Goal: Check status

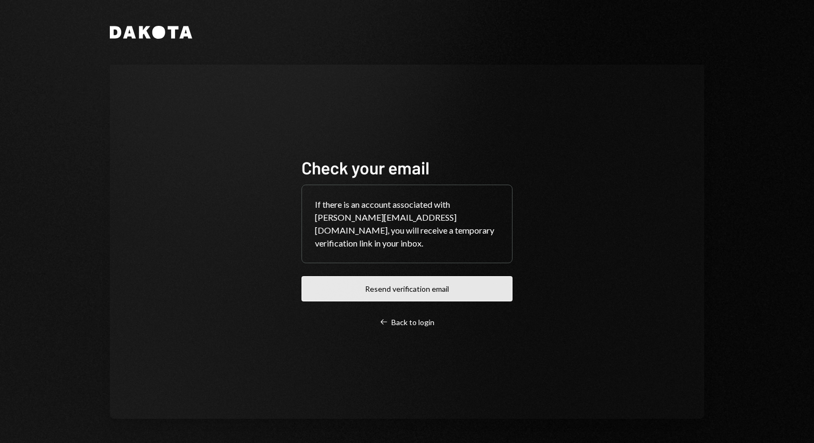
click at [400, 285] on button "Resend verification email" at bounding box center [406, 288] width 211 height 25
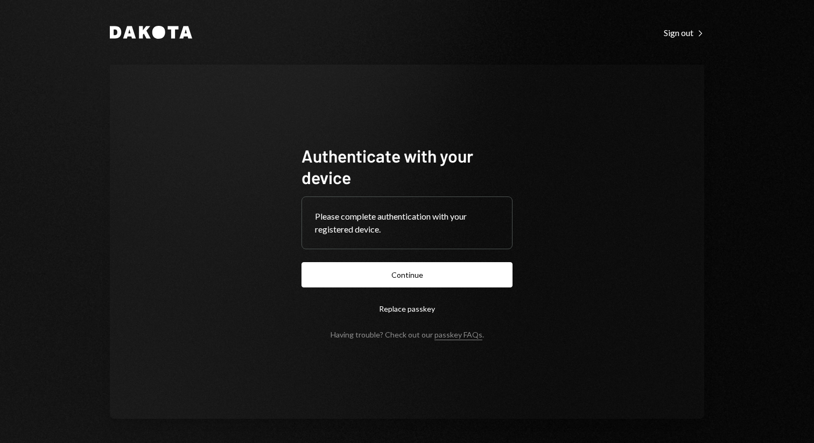
click at [418, 301] on button "Replace passkey" at bounding box center [406, 308] width 211 height 25
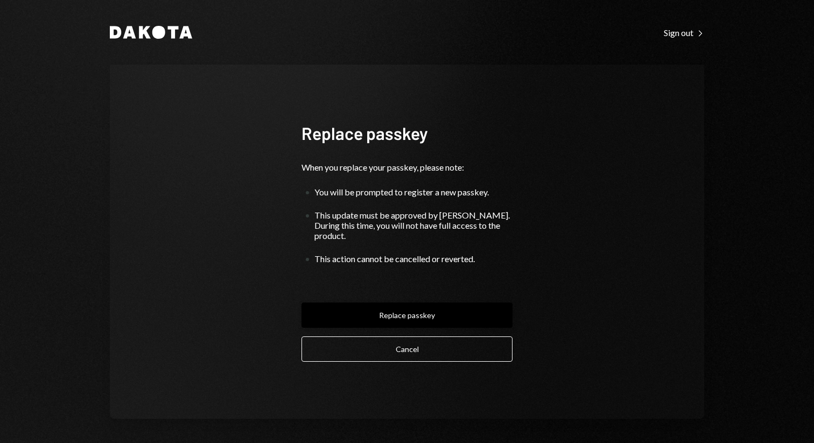
click at [418, 311] on button "Replace passkey" at bounding box center [406, 314] width 211 height 25
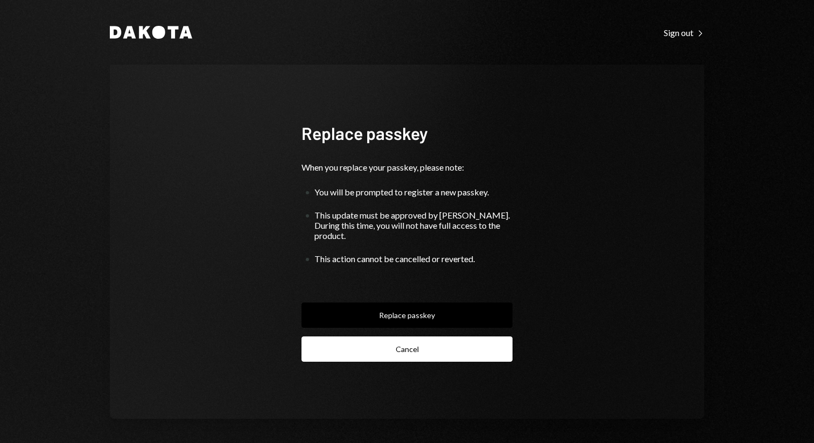
click at [423, 343] on button "Cancel" at bounding box center [406, 348] width 211 height 25
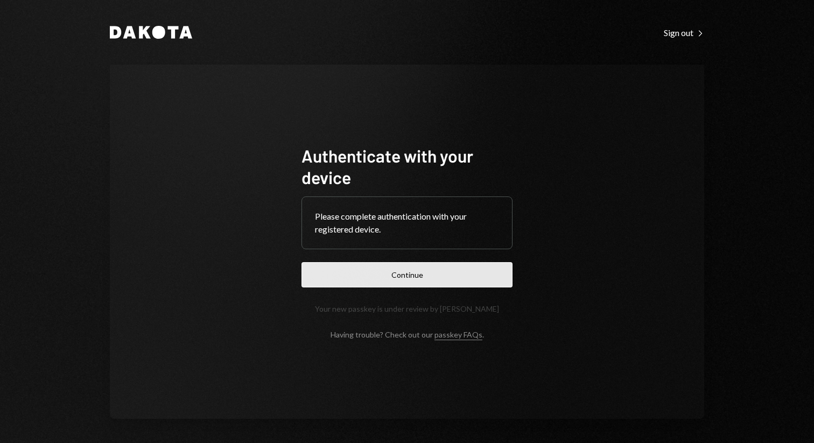
click at [423, 267] on button "Continue" at bounding box center [406, 274] width 211 height 25
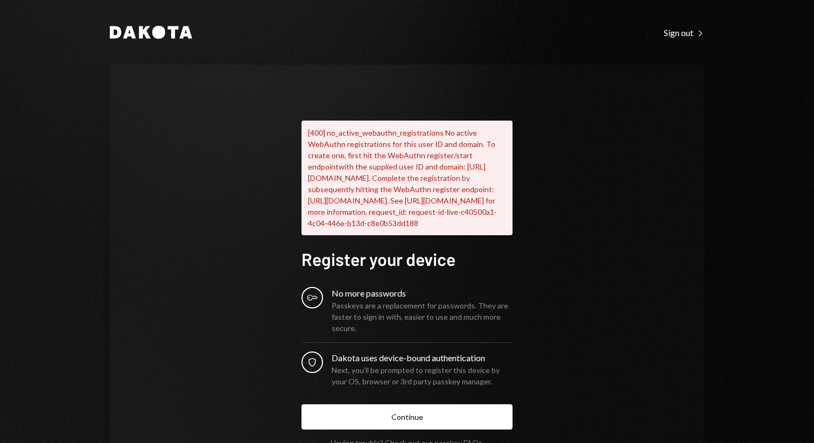
scroll to position [62, 0]
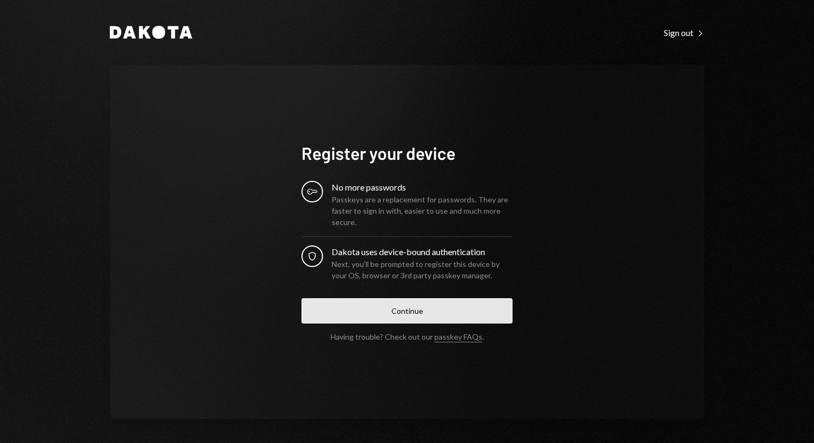
click at [427, 311] on button "Continue" at bounding box center [406, 310] width 211 height 25
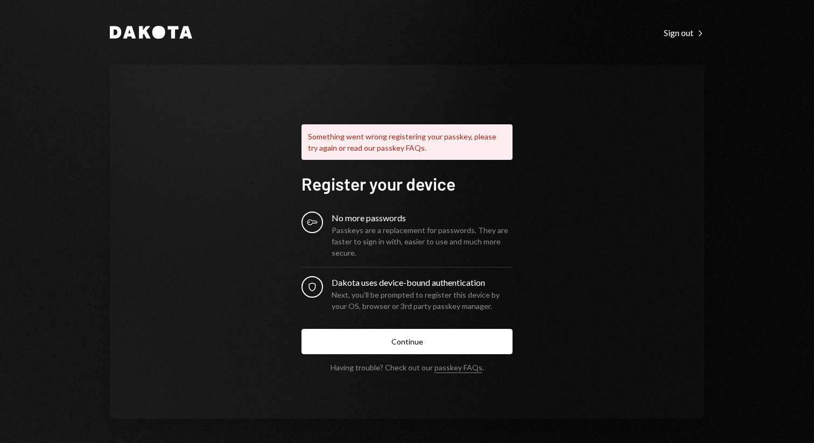
click at [261, 224] on div "Something went wrong registering your passkey, please try again or read our pas…" at bounding box center [407, 242] width 594 height 354
click at [349, 217] on div "No more passwords" at bounding box center [422, 218] width 181 height 13
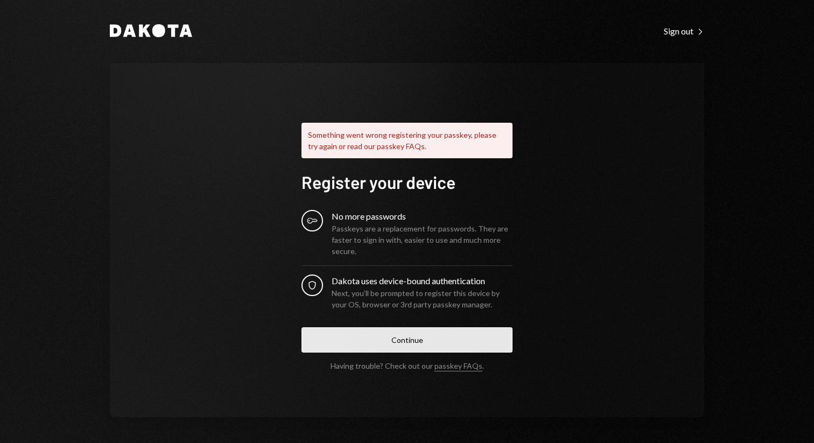
click at [401, 335] on button "Continue" at bounding box center [406, 339] width 211 height 25
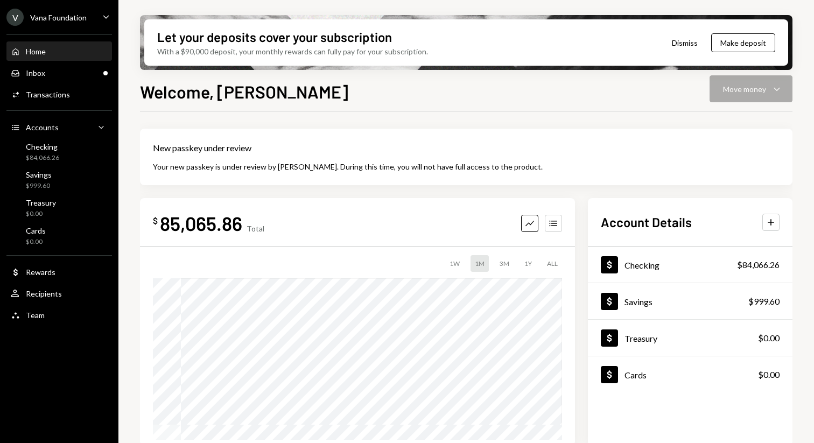
click at [744, 92] on div "Welcome, Mattana Move money Caret Down" at bounding box center [466, 91] width 652 height 24
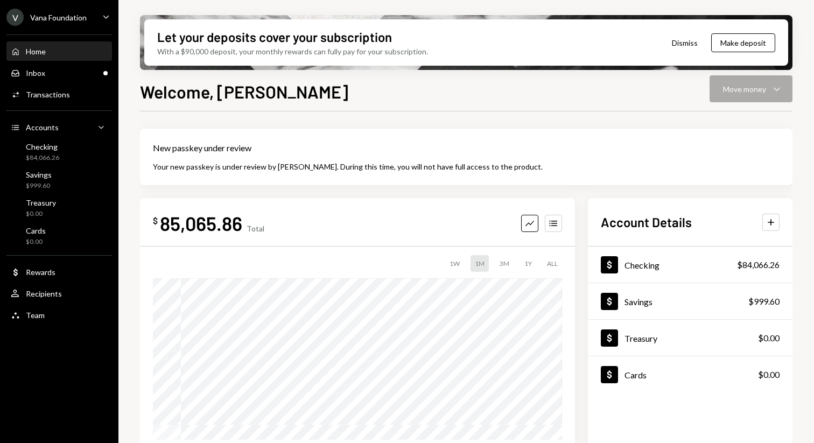
click at [773, 98] on div "Welcome, Mattana Move money Caret Down" at bounding box center [466, 91] width 652 height 24
click at [686, 50] on button "Dismiss" at bounding box center [684, 42] width 53 height 25
click at [686, 46] on button "Dismiss" at bounding box center [684, 42] width 53 height 25
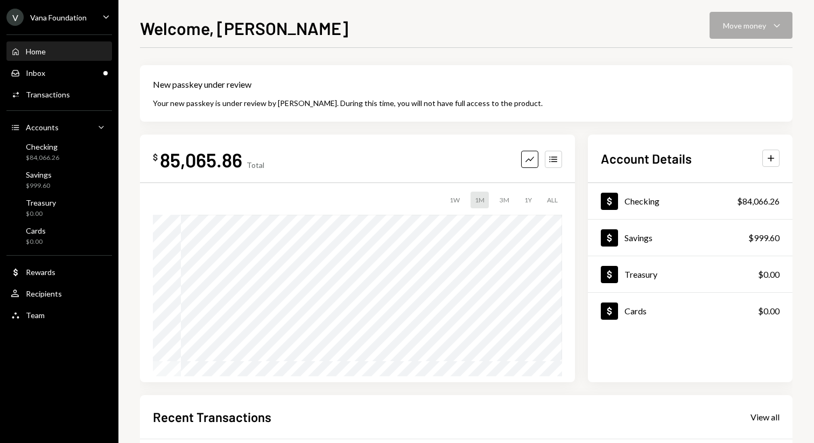
click at [687, 41] on div "Welcome, Mattana Move money Caret Down New passkey under review Your new passke…" at bounding box center [466, 229] width 652 height 428
click at [742, 19] on div "Welcome, Mattana Move money Caret Down" at bounding box center [466, 27] width 652 height 24
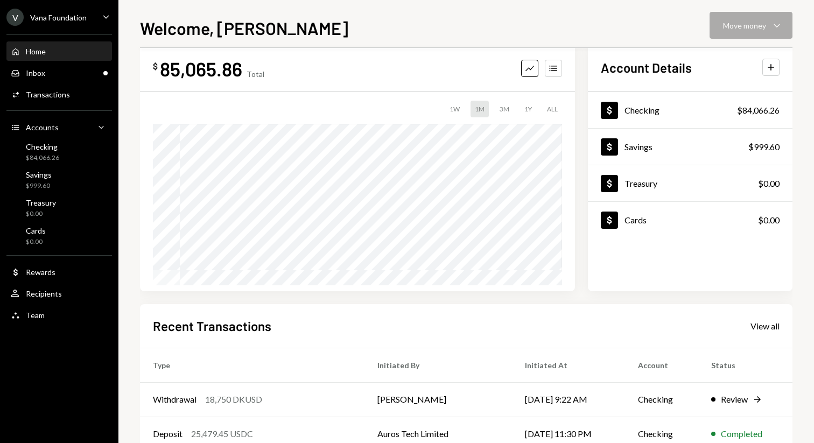
scroll to position [224, 0]
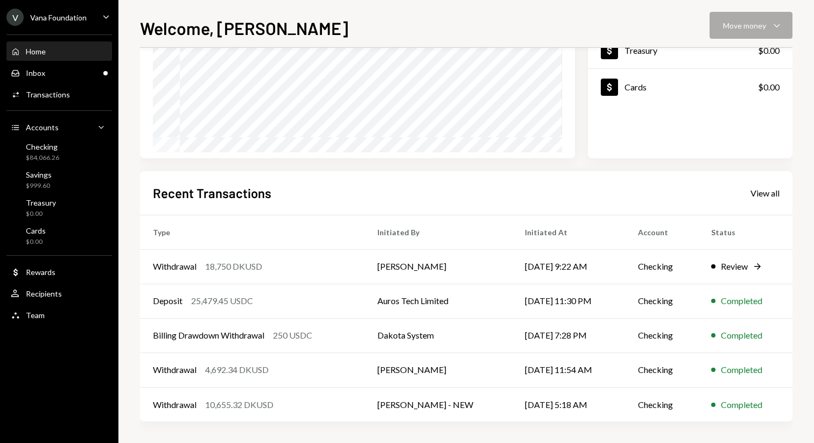
click at [374, 180] on div "Recent Transactions View all Type Initiated By Initiated At Account Status With…" at bounding box center [466, 296] width 652 height 251
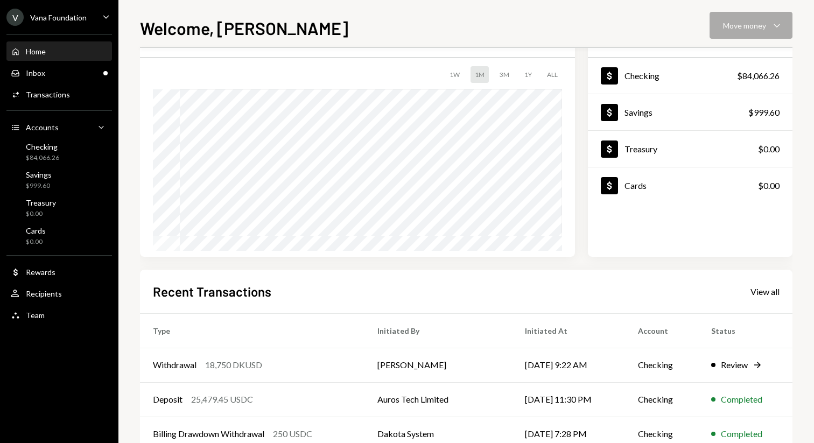
scroll to position [0, 0]
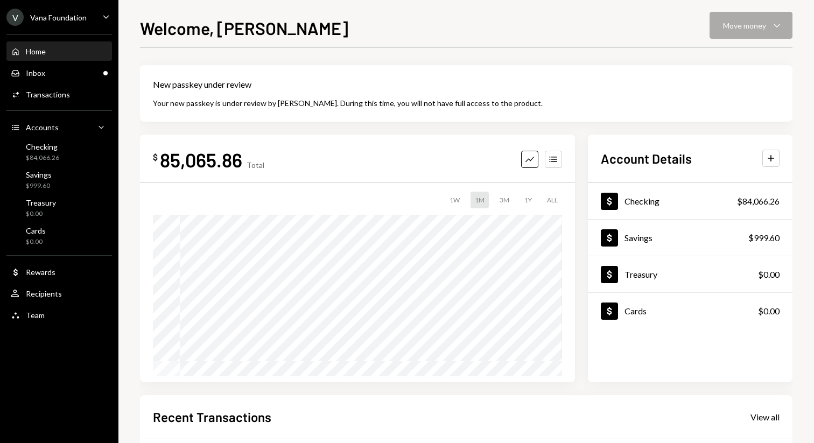
click at [377, 34] on div "Welcome, [PERSON_NAME] Move money Caret Down" at bounding box center [466, 27] width 652 height 24
click at [381, 92] on div "New passkey under review Your new passkey is under review by [PERSON_NAME]. Dur…" at bounding box center [466, 93] width 652 height 57
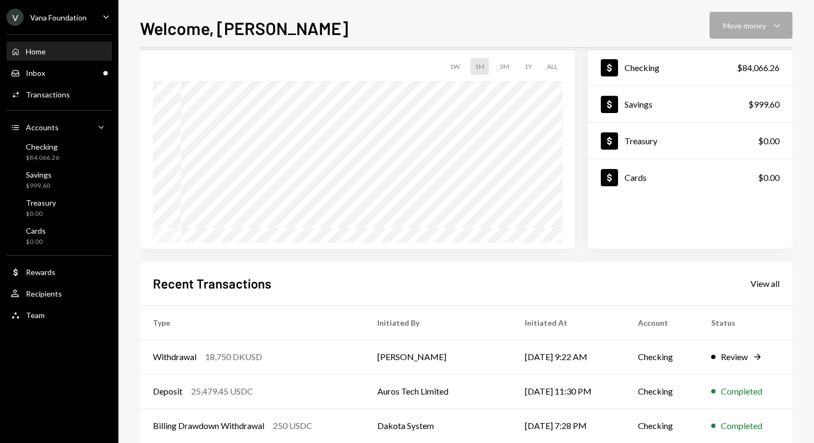
scroll to position [134, 0]
click at [738, 357] on div "Review" at bounding box center [734, 356] width 27 height 13
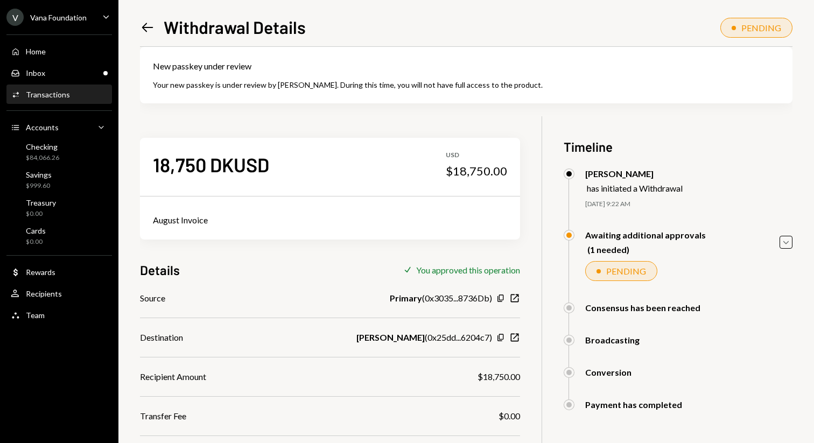
scroll to position [116, 0]
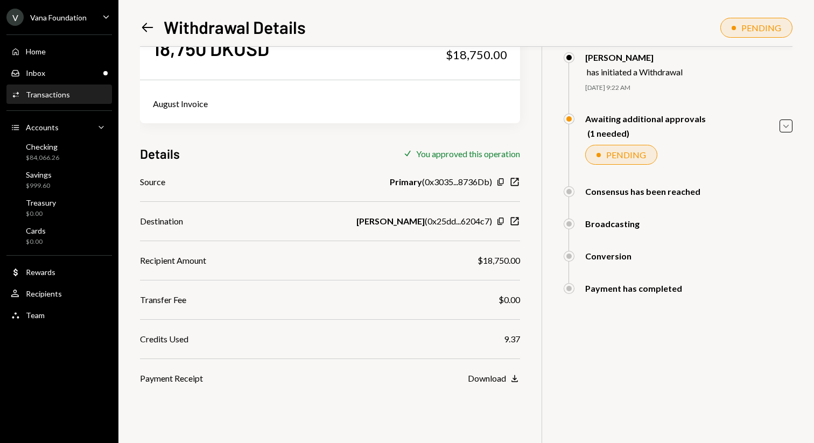
click at [150, 19] on link "Left Arrow" at bounding box center [147, 27] width 15 height 17
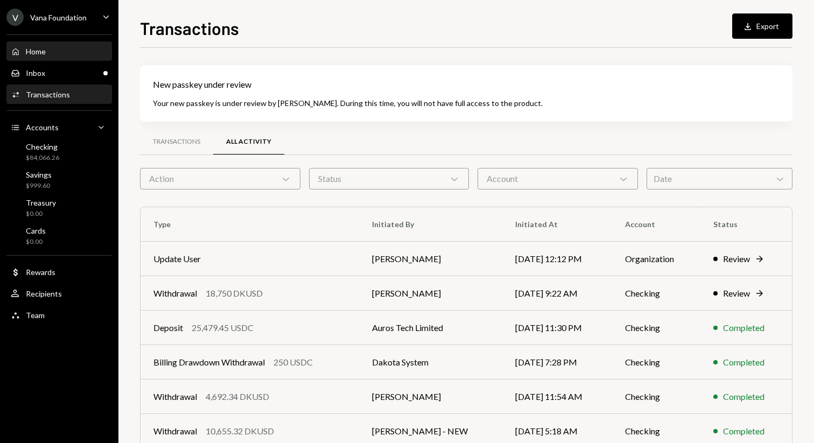
click at [67, 44] on div "Home Home" at bounding box center [59, 52] width 97 height 18
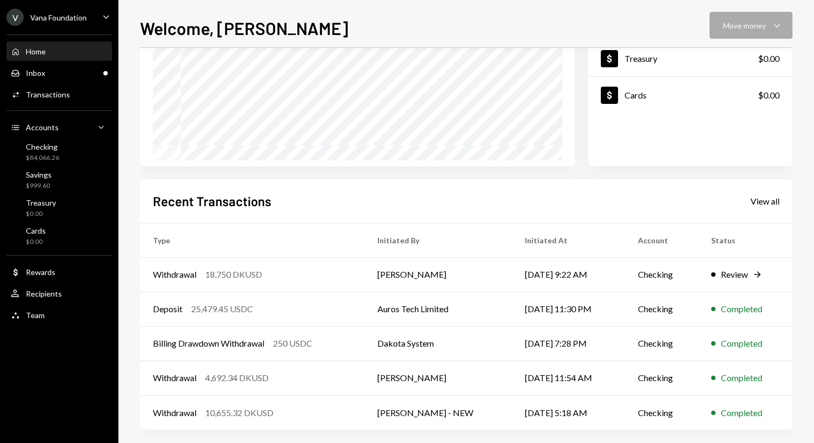
scroll to position [224, 0]
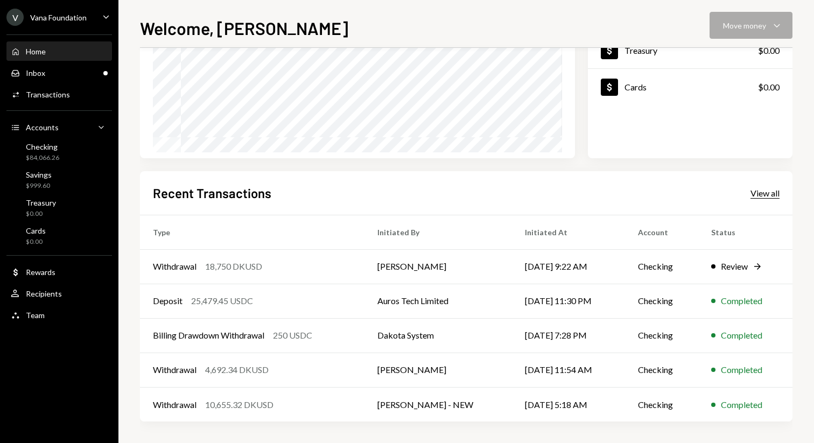
click at [773, 189] on div "View all" at bounding box center [764, 193] width 29 height 11
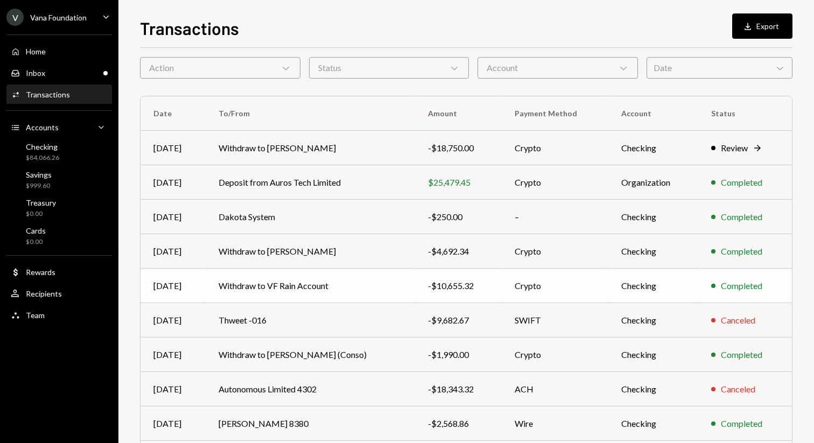
scroll to position [137, 0]
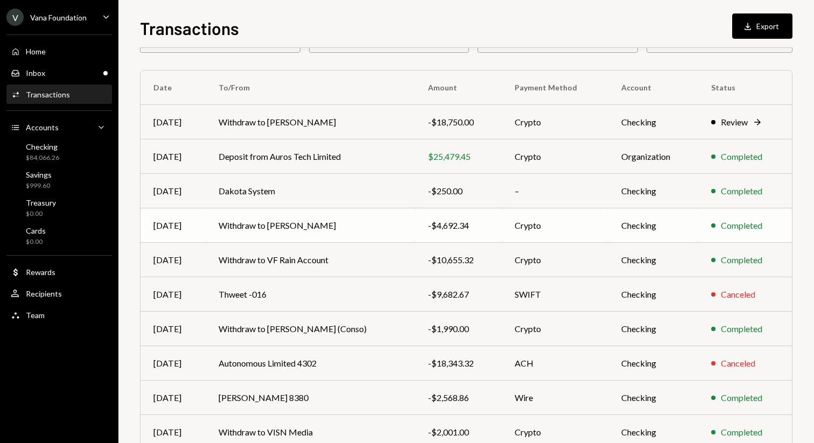
click at [354, 223] on td "Withdraw to [PERSON_NAME]" at bounding box center [311, 225] width 210 height 34
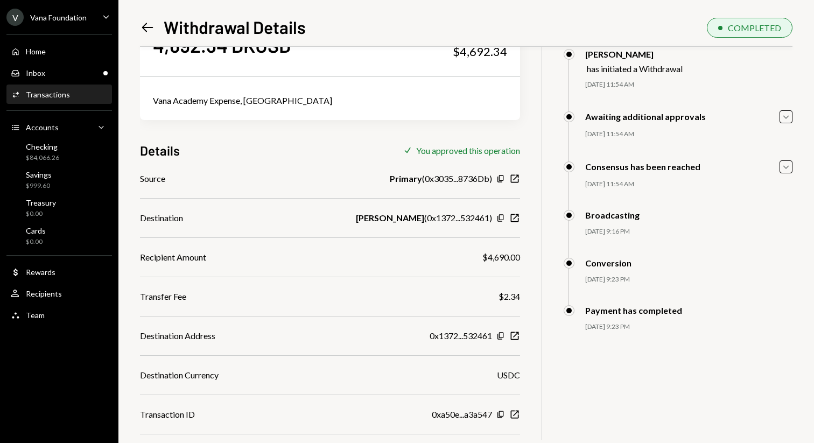
scroll to position [137, 0]
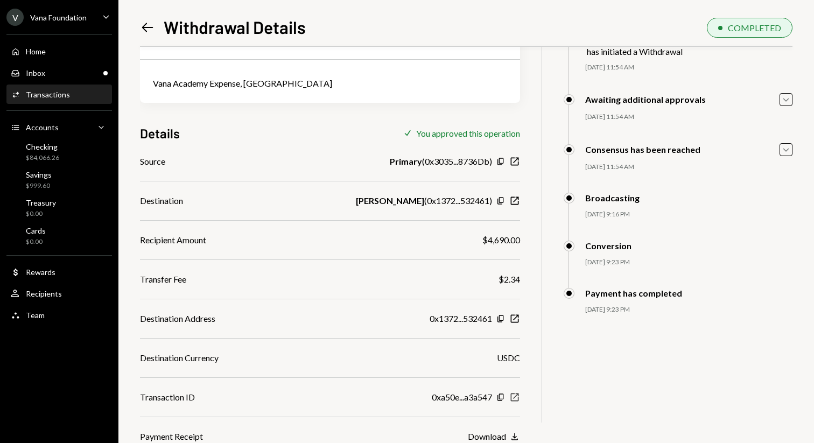
click at [514, 393] on icon "New Window" at bounding box center [514, 397] width 11 height 11
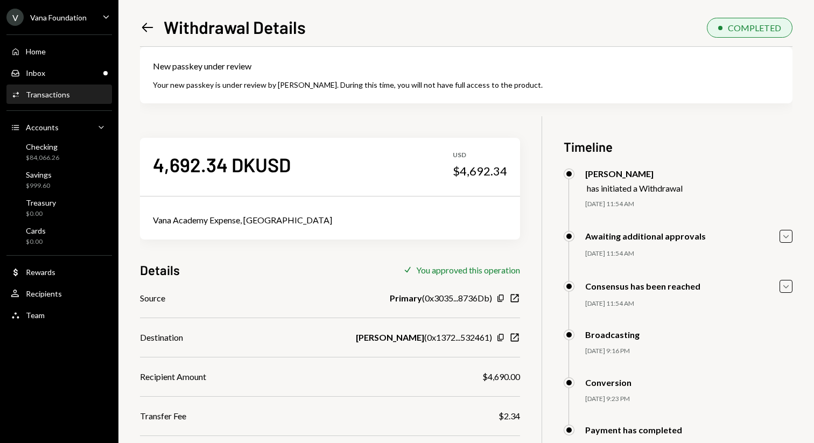
click at [150, 30] on icon "Left Arrow" at bounding box center [147, 27] width 15 height 15
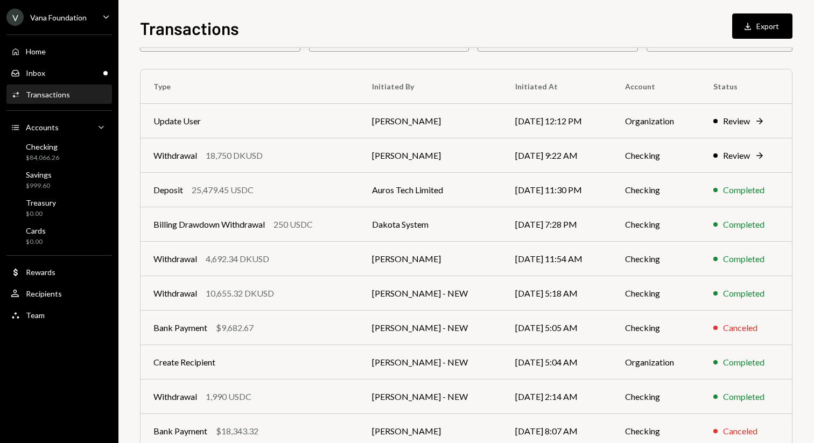
scroll to position [138, 0]
click at [309, 263] on div "Withdrawal 4,692.34 DKUSD" at bounding box center [249, 258] width 193 height 13
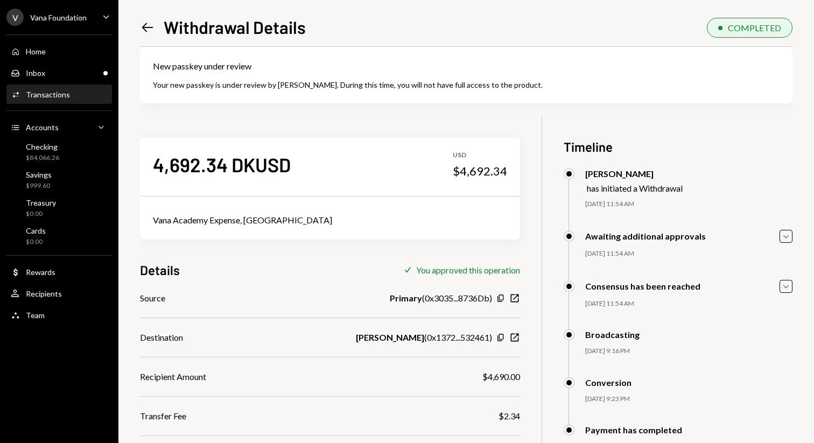
click at [146, 23] on icon at bounding box center [147, 27] width 11 height 9
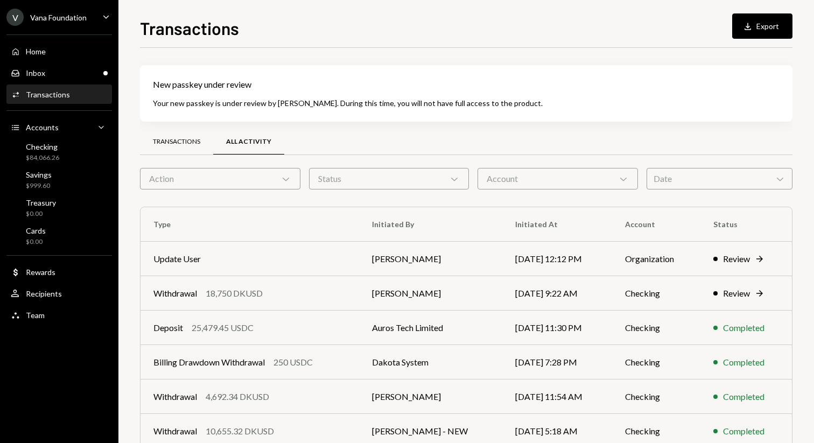
click at [166, 142] on div "Transactions" at bounding box center [176, 141] width 47 height 9
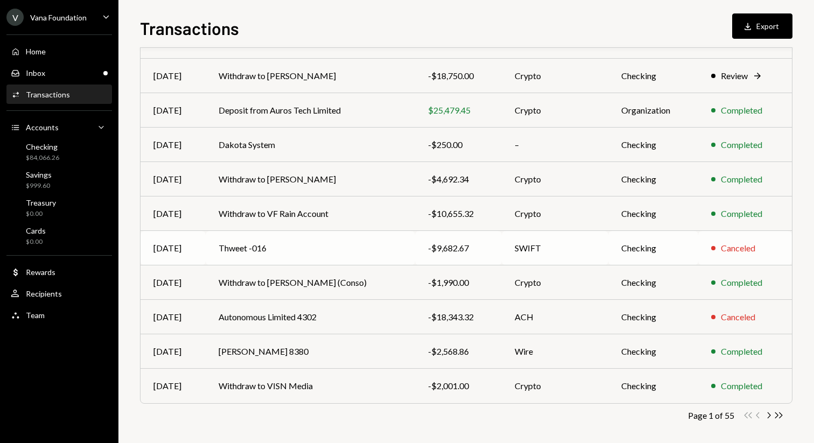
scroll to position [184, 0]
click at [475, 383] on div "-$2,001.00" at bounding box center [458, 385] width 60 height 13
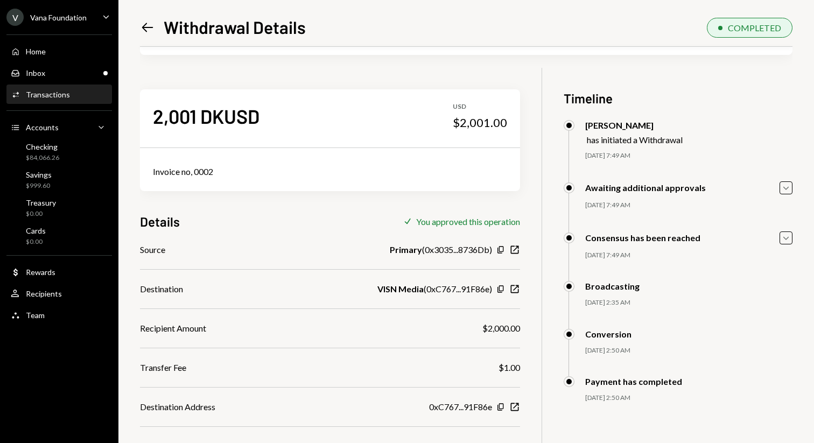
scroll to position [137, 0]
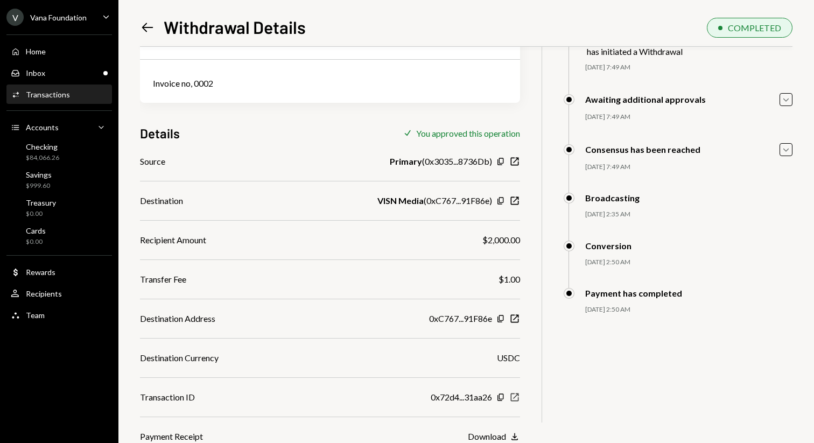
click at [514, 397] on icon "button" at bounding box center [515, 397] width 8 height 8
